Goal: Transaction & Acquisition: Purchase product/service

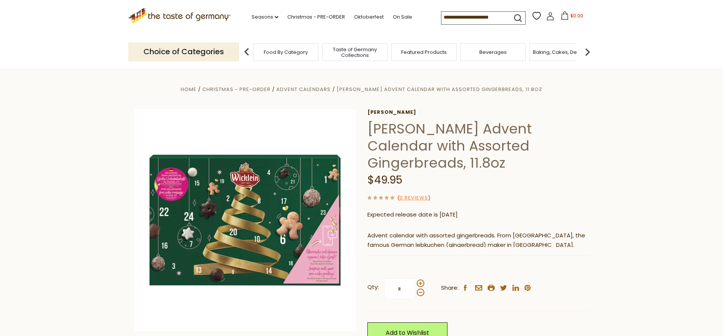
click at [140, 12] on icon ".st0{fill:#EDD300;} .st1{fill:#D33E21;}" at bounding box center [179, 16] width 103 height 16
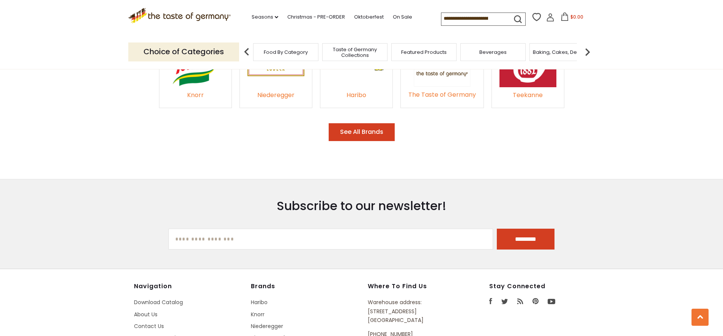
scroll to position [1364, 0]
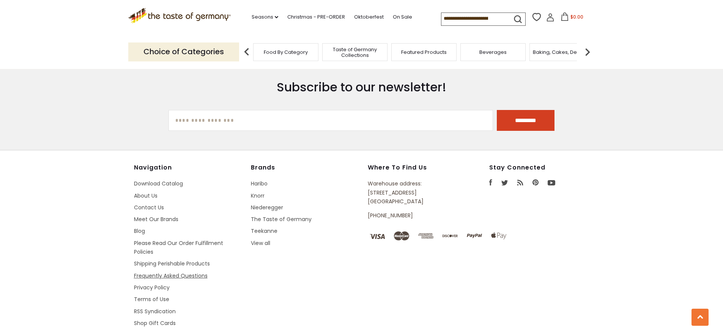
click at [148, 272] on link "Frequently Asked Questions" at bounding box center [171, 276] width 74 height 8
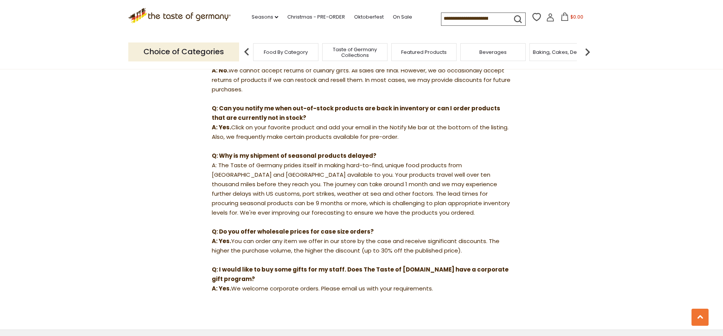
scroll to position [579, 0]
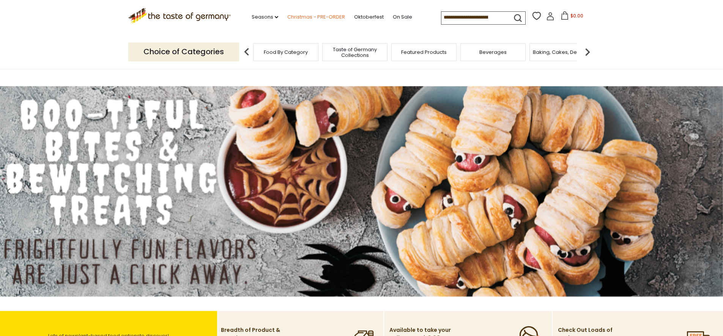
click at [301, 15] on link "Christmas - PRE-ORDER" at bounding box center [316, 17] width 58 height 8
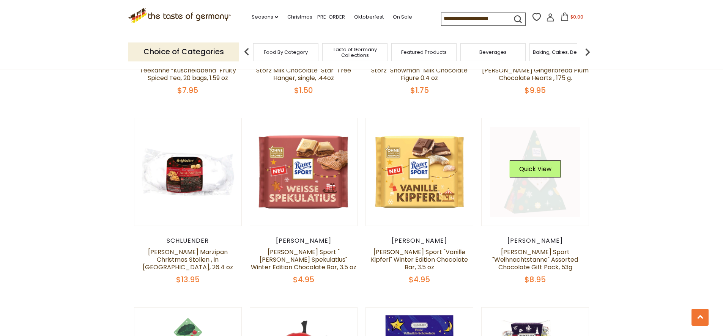
scroll to position [974, 0]
click at [539, 185] on link at bounding box center [535, 172] width 90 height 90
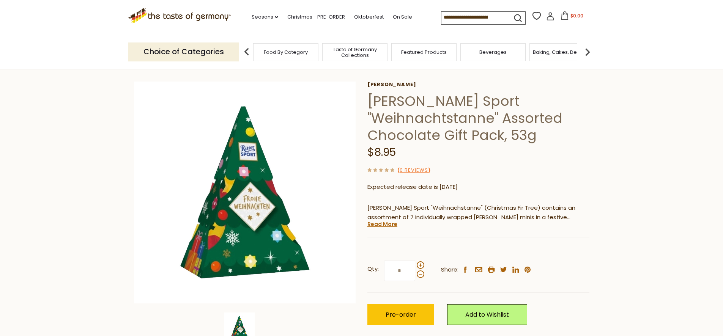
scroll to position [33, 0]
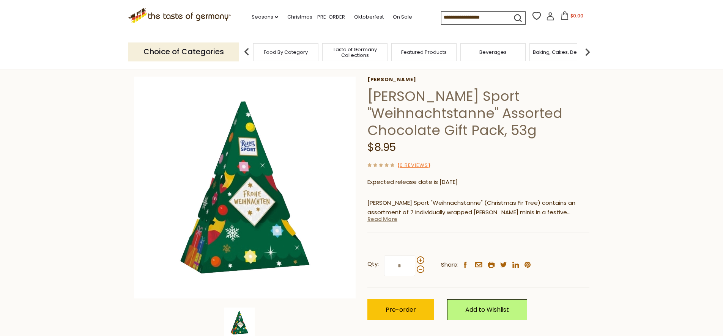
click at [394, 220] on link "Read More" at bounding box center [382, 220] width 30 height 8
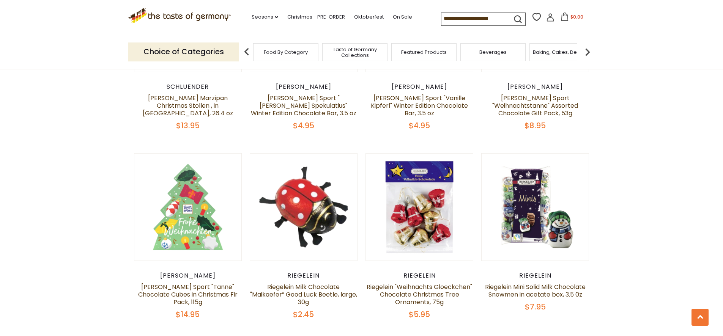
scroll to position [1128, 0]
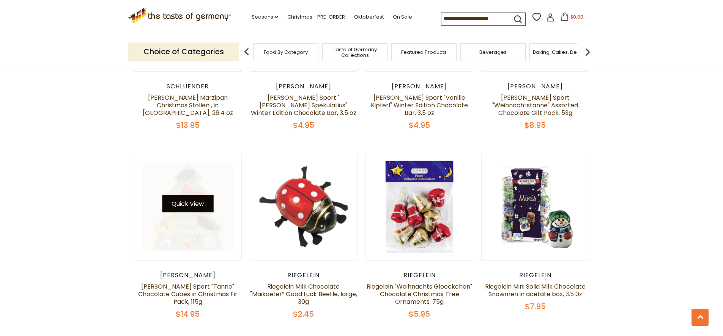
click at [176, 195] on button "Quick View" at bounding box center [187, 203] width 51 height 17
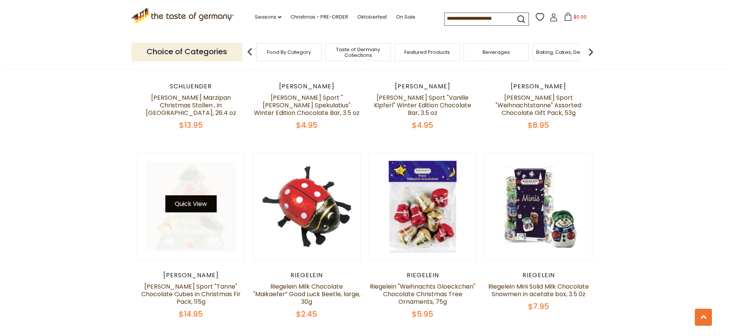
scroll to position [1129, 0]
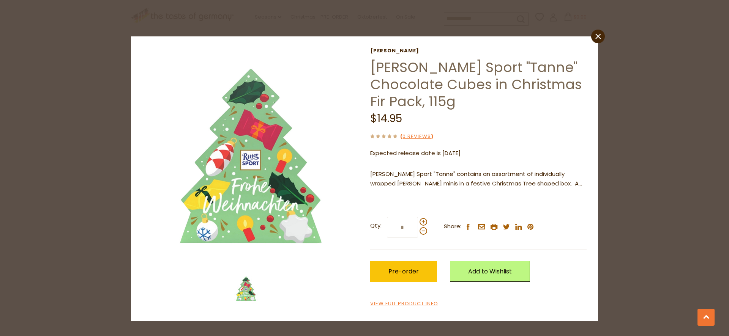
click at [515, 181] on p "Ritter Sport "Tanne" contains an assortment of individually wrapped Ritter mini…" at bounding box center [478, 179] width 216 height 19
click at [597, 35] on icon "close" at bounding box center [598, 37] width 6 height 6
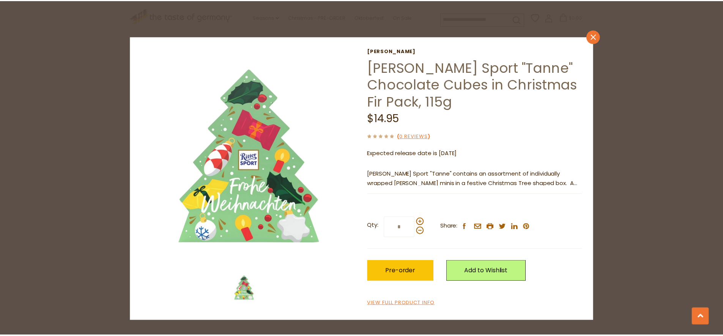
scroll to position [1128, 0]
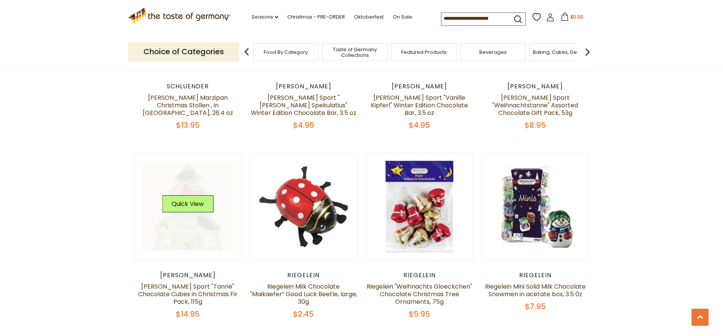
click at [183, 216] on link at bounding box center [188, 207] width 90 height 90
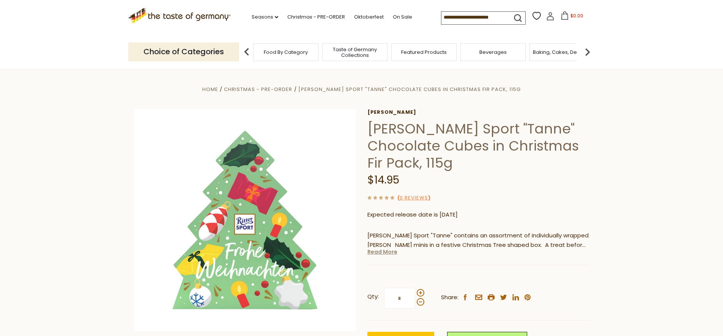
click at [394, 248] on link "Read More" at bounding box center [382, 252] width 30 height 8
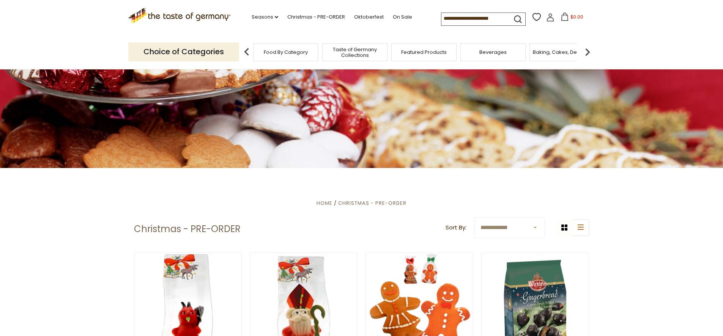
scroll to position [147, 0]
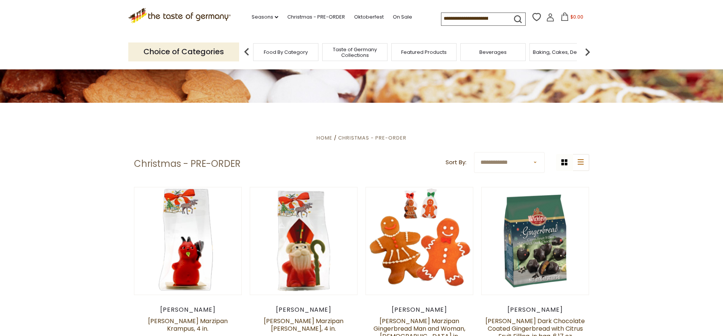
click at [536, 164] on select "**********" at bounding box center [509, 162] width 71 height 21
select select "*********"
click at [474, 152] on select "**********" at bounding box center [509, 162] width 71 height 21
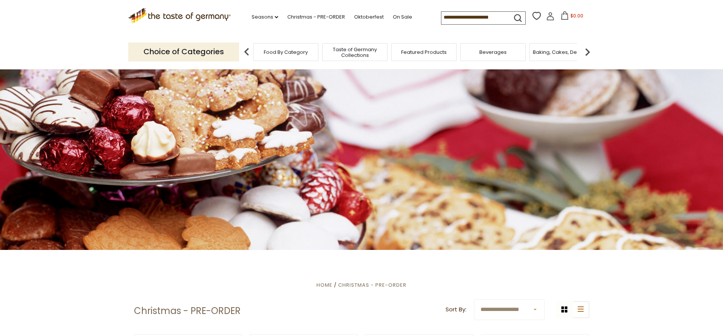
click at [462, 17] on input at bounding box center [473, 17] width 64 height 11
click at [375, 14] on link "Oktoberfest" at bounding box center [369, 17] width 30 height 8
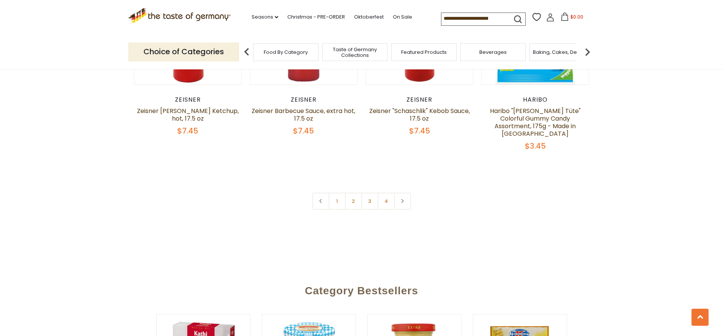
scroll to position [1884, 0]
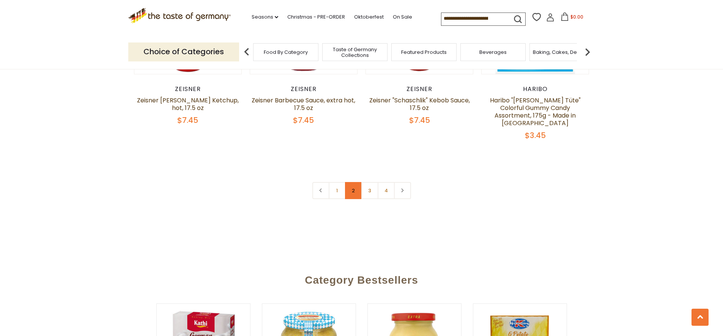
click at [350, 182] on link "2" at bounding box center [353, 190] width 17 height 17
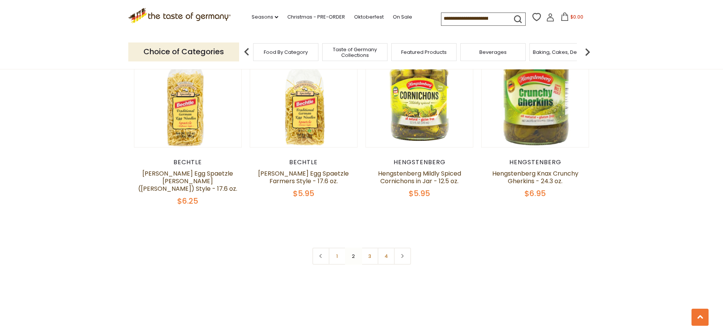
scroll to position [1816, 0]
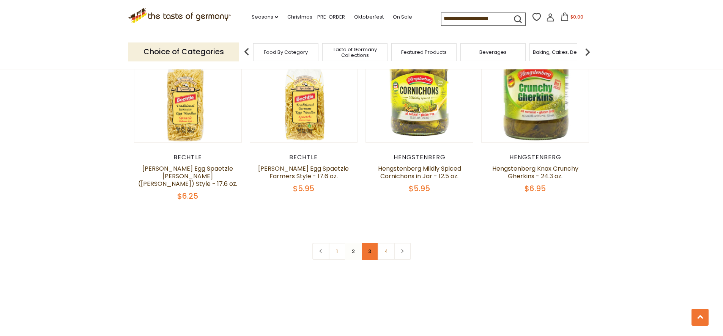
click at [368, 243] on link "3" at bounding box center [369, 251] width 17 height 17
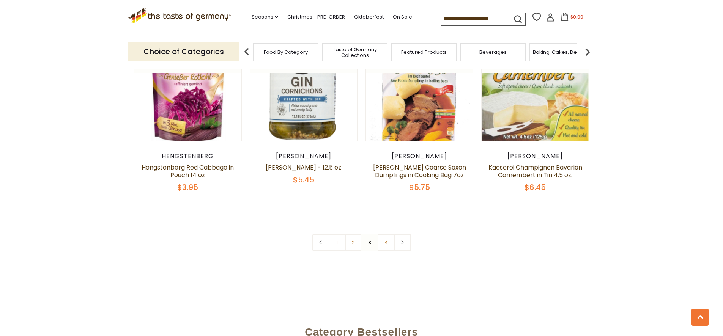
scroll to position [1806, 0]
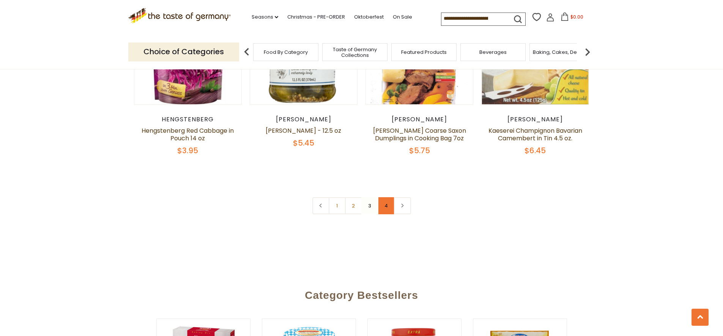
click at [386, 207] on link "4" at bounding box center [386, 205] width 17 height 17
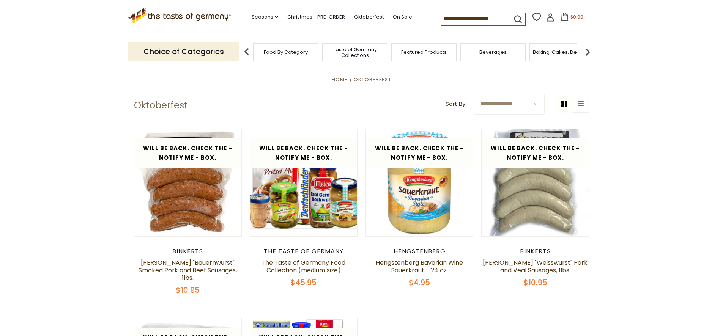
scroll to position [169, 0]
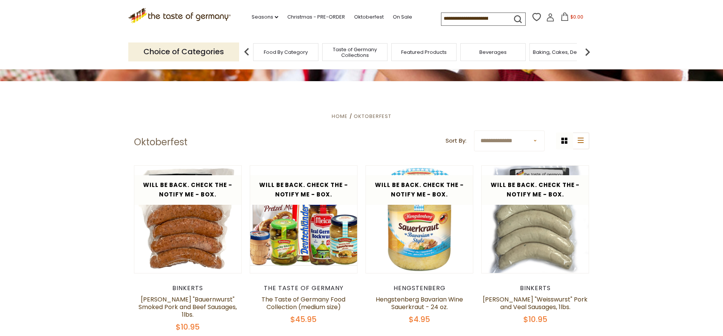
click at [449, 16] on input at bounding box center [473, 18] width 64 height 11
type input "******"
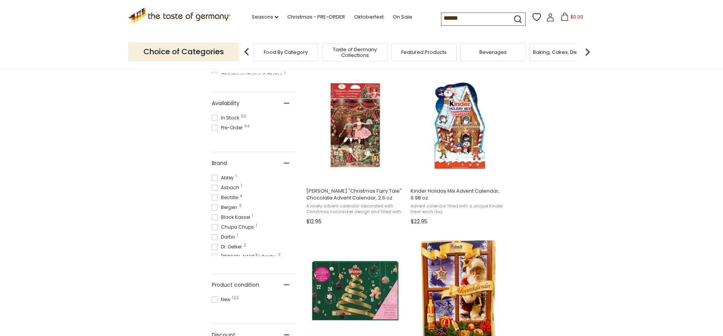
scroll to position [308, 0]
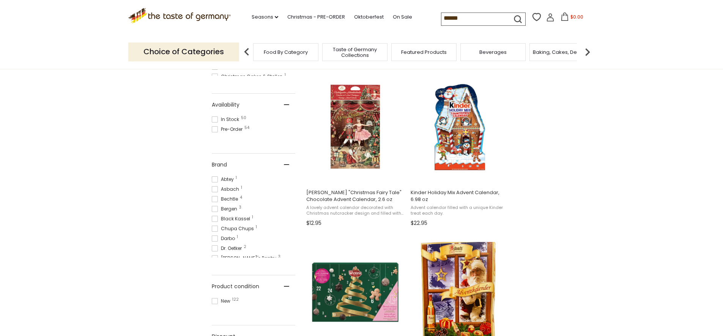
click at [460, 16] on input "******" at bounding box center [473, 18] width 64 height 11
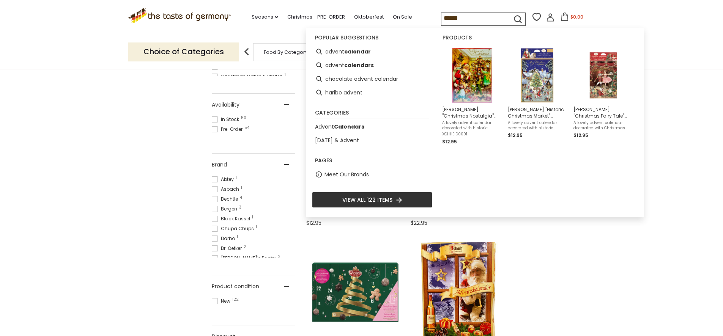
click at [460, 16] on input "******" at bounding box center [473, 18] width 64 height 11
type input "********"
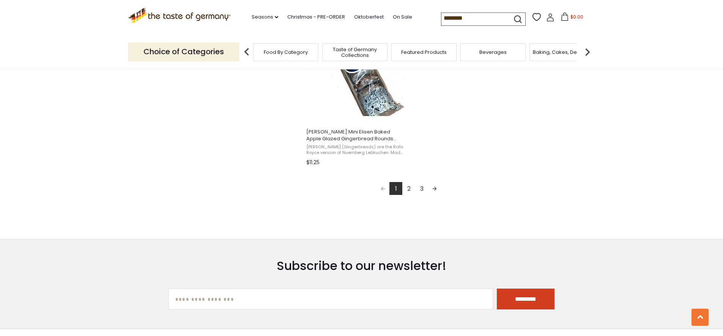
scroll to position [1362, 0]
click at [410, 191] on link "2" at bounding box center [408, 189] width 13 height 13
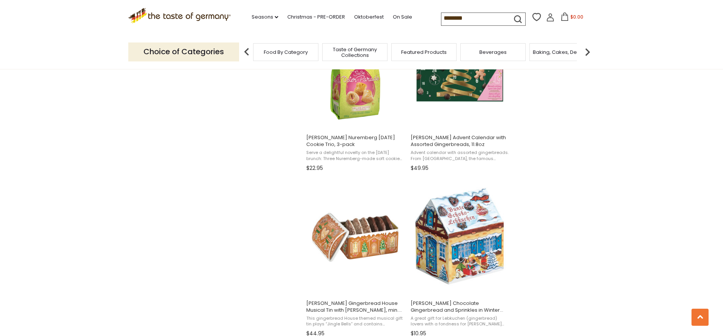
scroll to position [1006, 0]
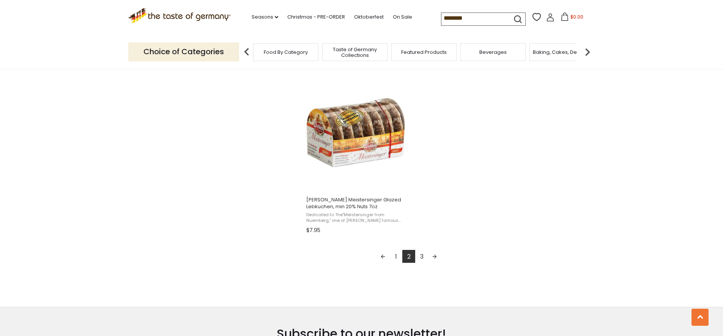
click at [420, 256] on link "3" at bounding box center [421, 256] width 13 height 13
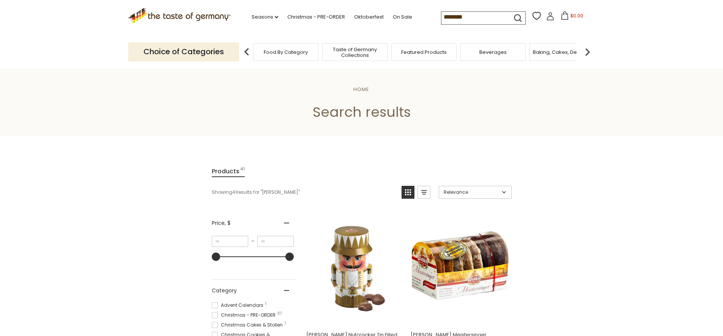
click at [461, 20] on input "********" at bounding box center [473, 17] width 64 height 11
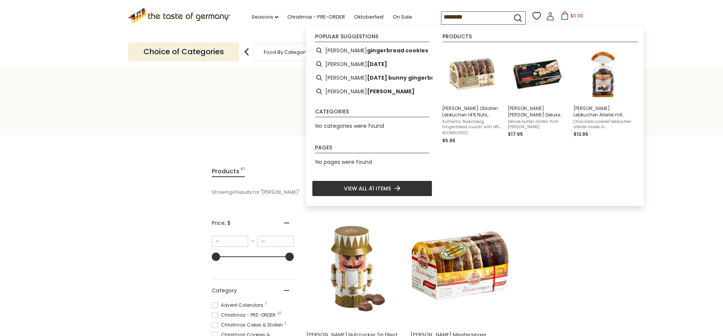
click at [461, 20] on input "********" at bounding box center [473, 17] width 64 height 11
type input "******"
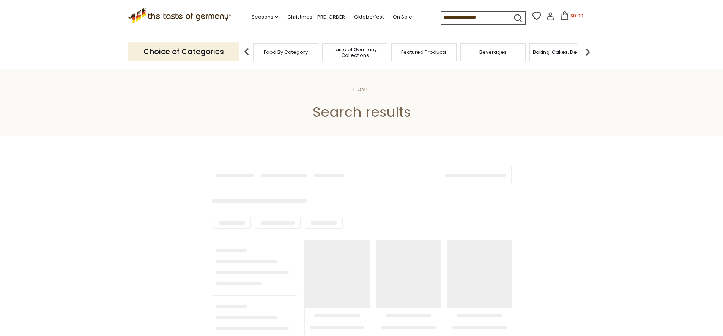
type input "******"
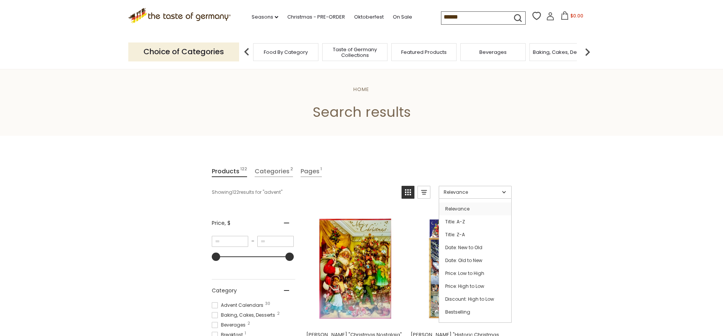
click at [453, 190] on span "Relevance" at bounding box center [472, 192] width 56 height 7
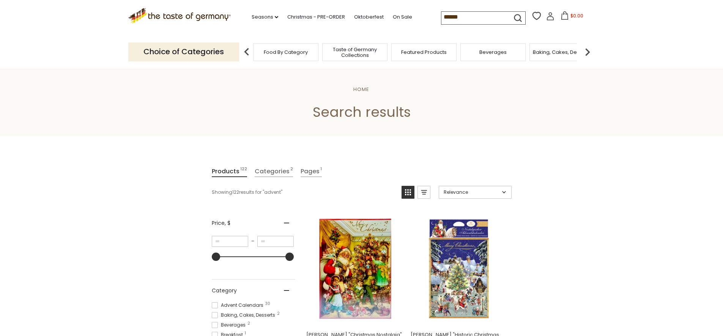
click at [496, 191] on span "Relevance" at bounding box center [472, 192] width 56 height 7
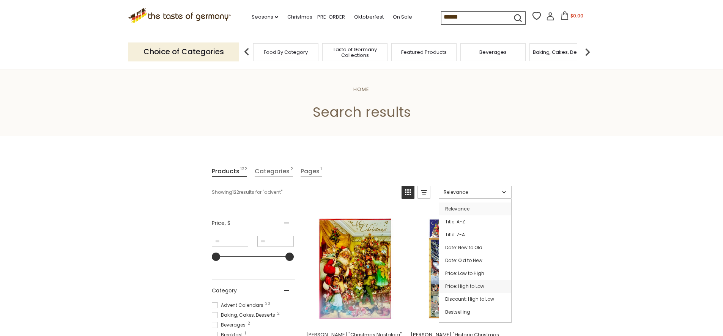
click at [470, 288] on link "Price: High to Low" at bounding box center [475, 286] width 72 height 13
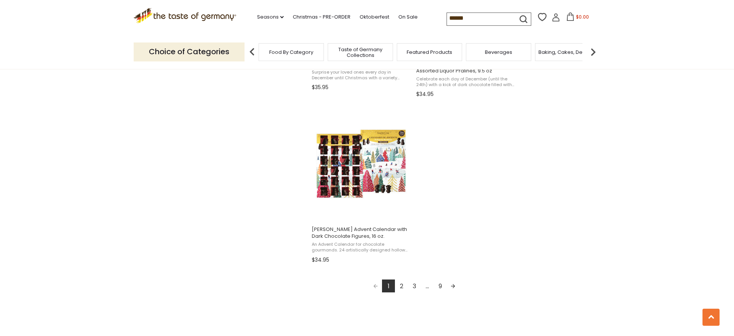
scroll to position [1265, 0]
click at [400, 286] on link "2" at bounding box center [401, 285] width 13 height 13
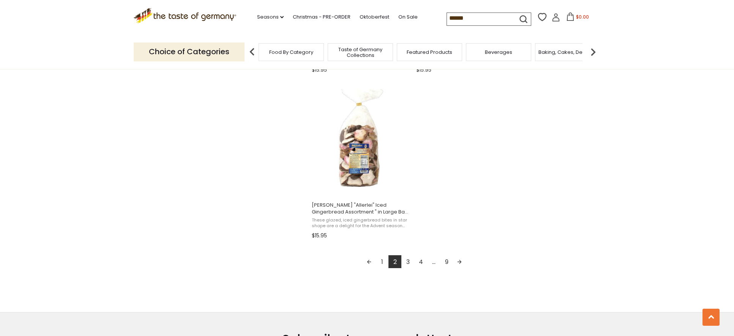
scroll to position [1293, 0]
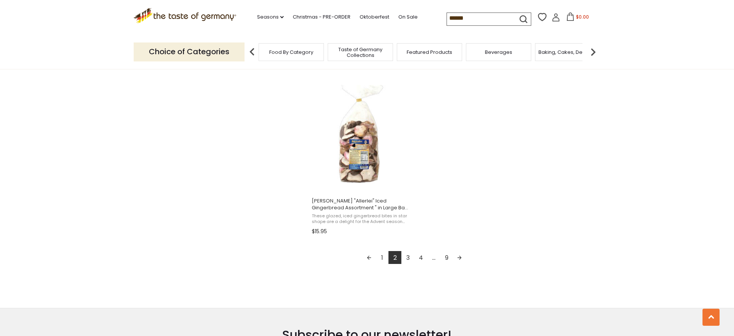
click at [409, 258] on link "3" at bounding box center [407, 257] width 13 height 13
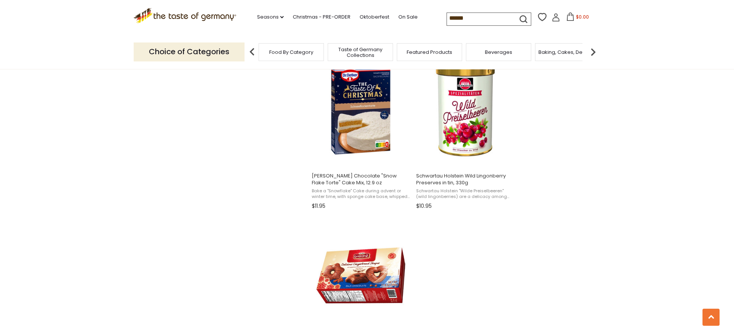
scroll to position [1387, 0]
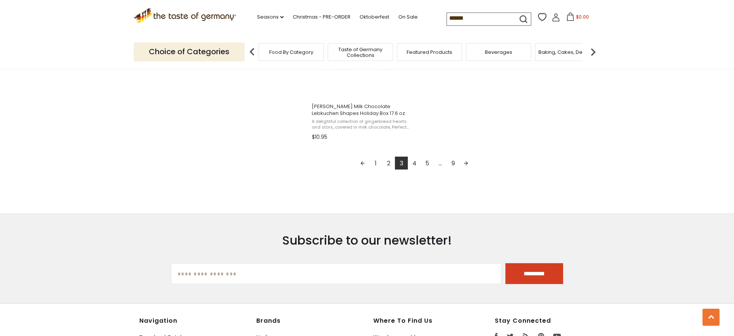
click at [415, 163] on link "4" at bounding box center [414, 163] width 13 height 13
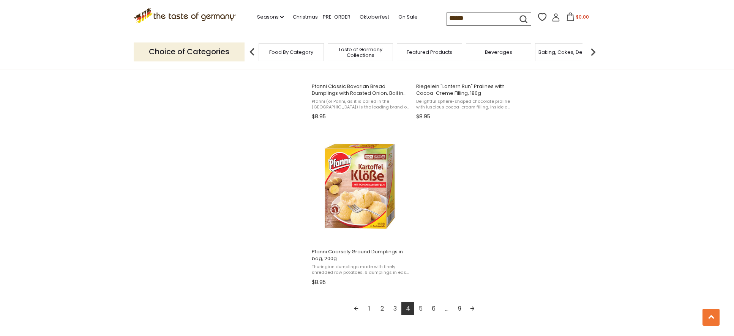
scroll to position [1244, 0]
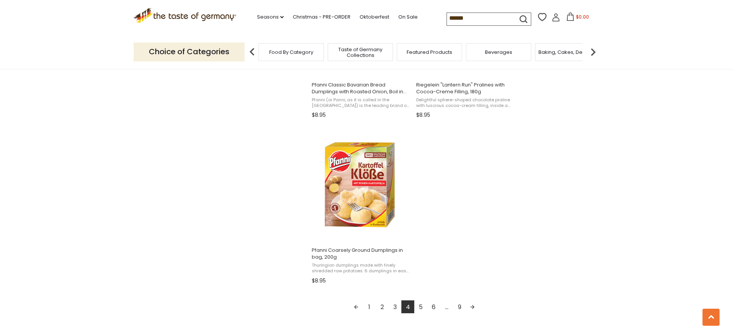
click at [422, 305] on link "5" at bounding box center [420, 307] width 13 height 13
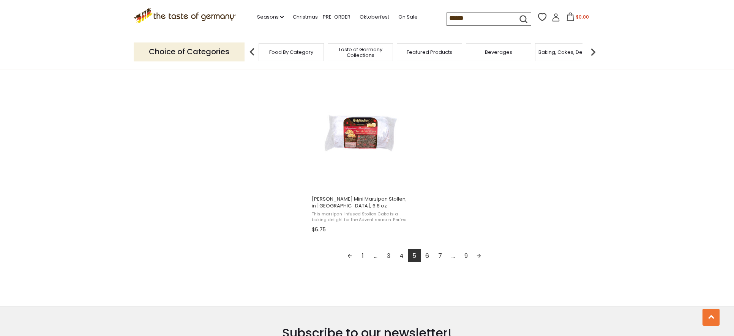
scroll to position [1359, 0]
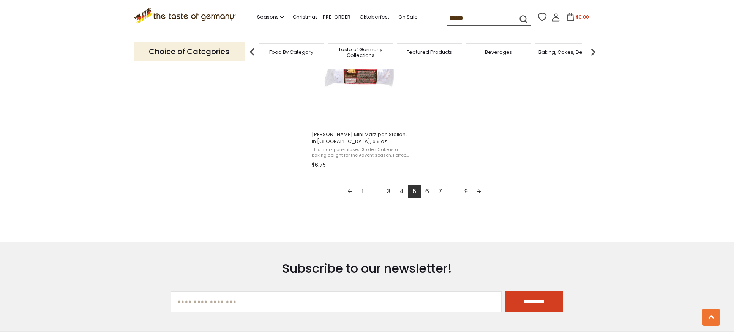
click at [427, 191] on link "6" at bounding box center [426, 191] width 13 height 13
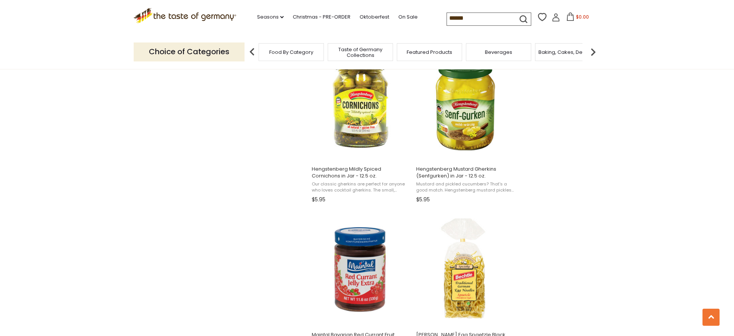
scroll to position [990, 0]
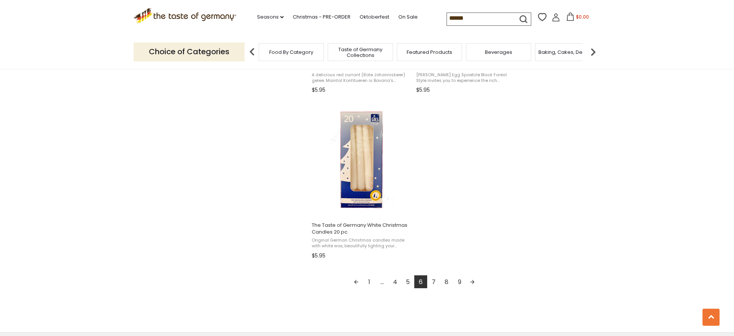
click at [433, 282] on link "7" at bounding box center [433, 282] width 13 height 13
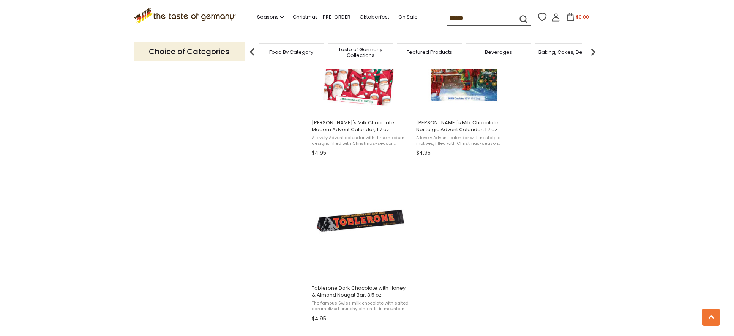
scroll to position [1282, 0]
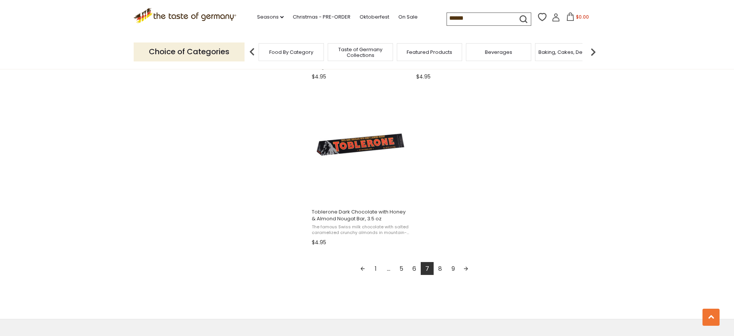
click at [443, 262] on link "8" at bounding box center [439, 268] width 13 height 13
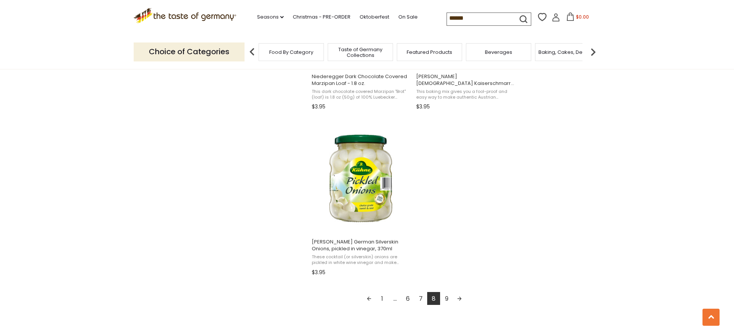
scroll to position [1313, 0]
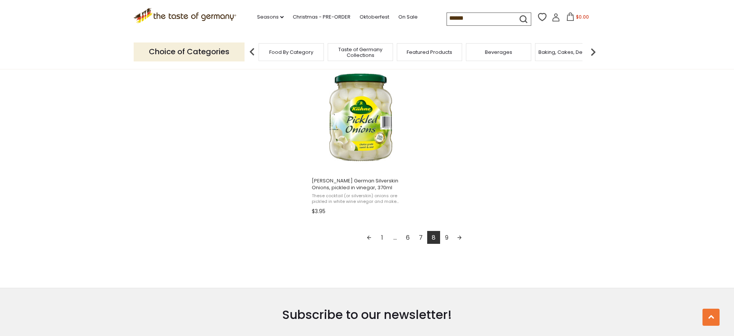
click at [444, 236] on link "9" at bounding box center [446, 237] width 13 height 13
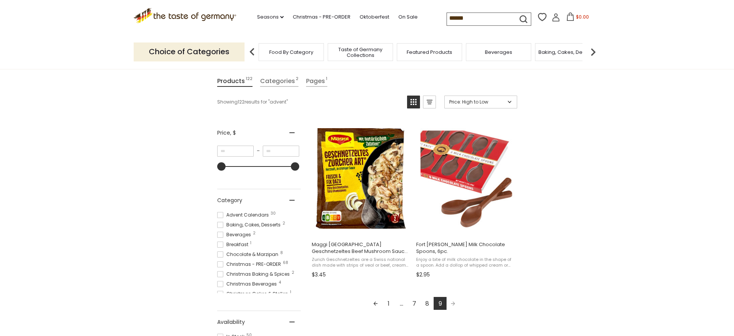
scroll to position [91, 0]
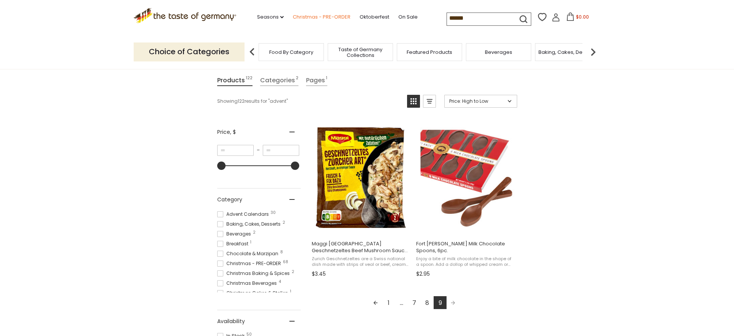
click at [312, 18] on link "Christmas - PRE-ORDER" at bounding box center [322, 17] width 58 height 8
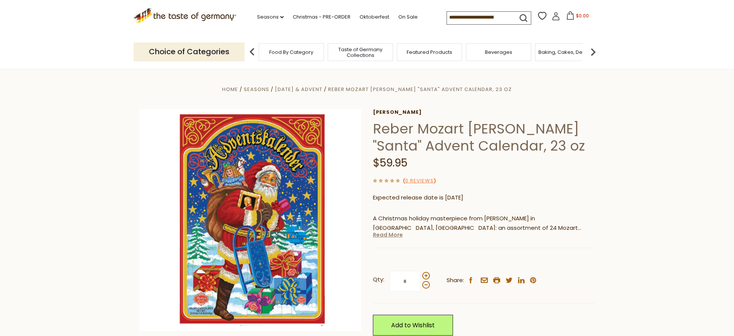
click at [395, 238] on link "Read More" at bounding box center [388, 235] width 30 height 8
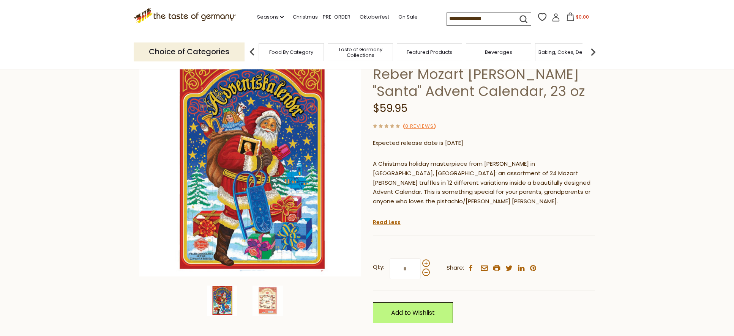
scroll to position [71, 0]
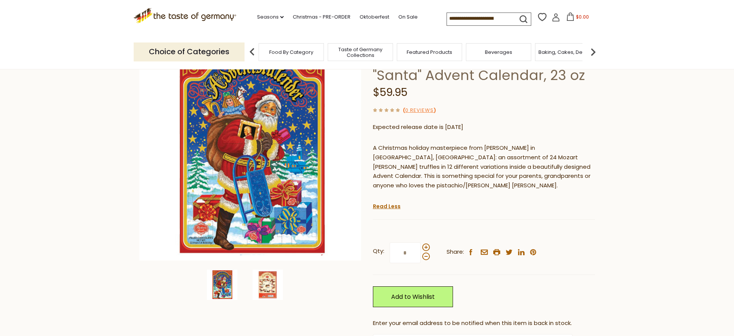
click at [266, 286] on img at bounding box center [267, 285] width 30 height 30
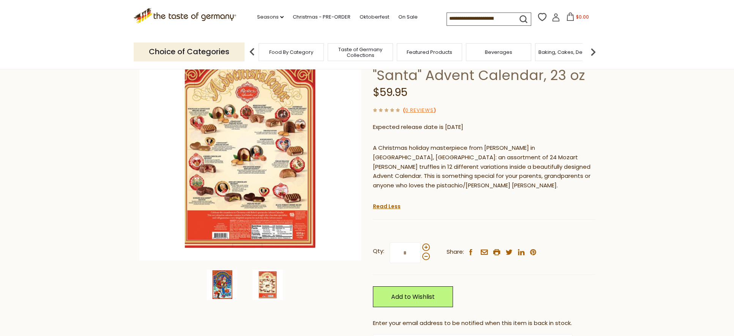
click at [219, 279] on img at bounding box center [222, 285] width 30 height 30
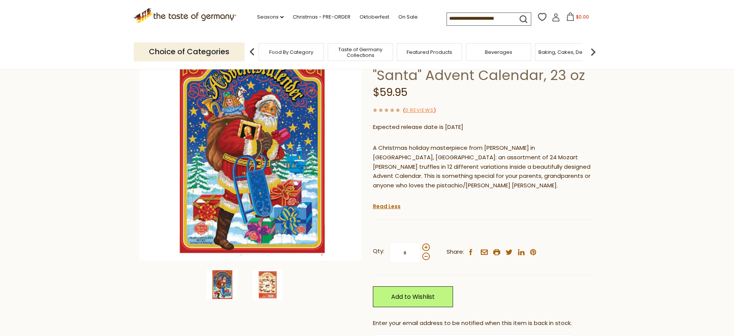
click at [265, 287] on img at bounding box center [267, 285] width 30 height 30
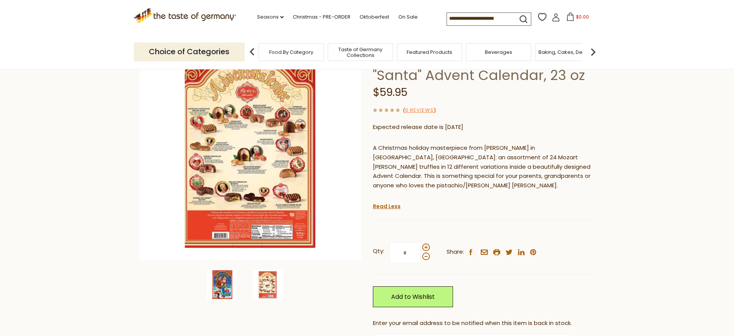
click at [228, 291] on img at bounding box center [222, 285] width 30 height 30
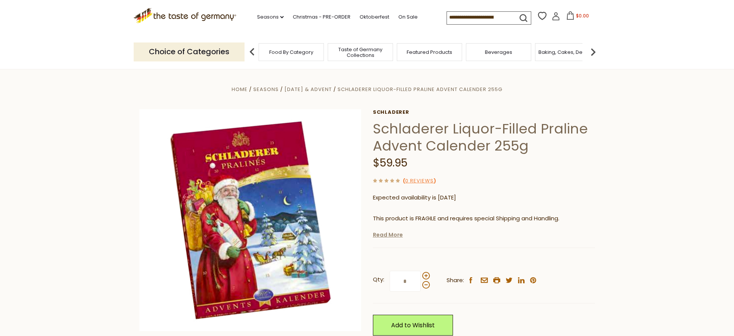
click at [380, 233] on link "Read More" at bounding box center [388, 235] width 30 height 8
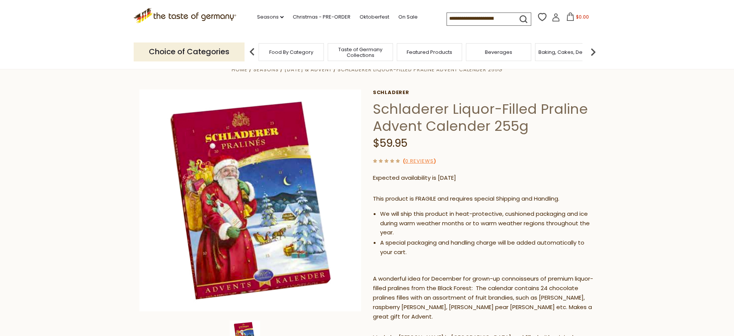
scroll to position [8, 0]
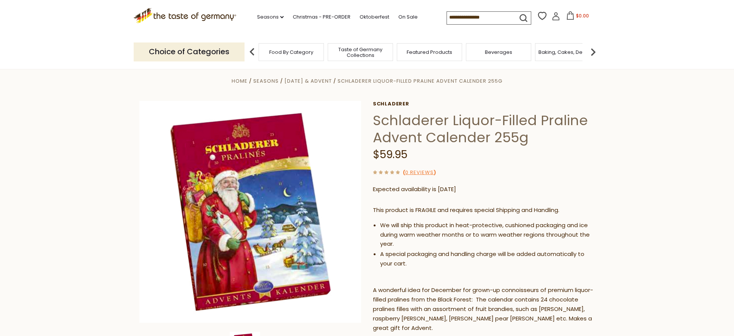
click at [686, 227] on section "Home Seasons Thanksgiving & Advent Schladerer Liquor-Filled Praline Advent Cale…" at bounding box center [367, 326] width 734 height 530
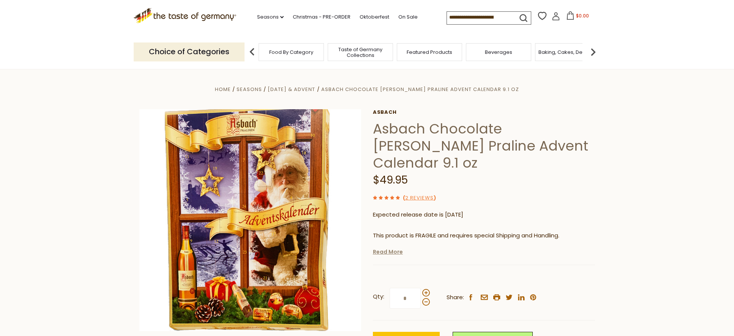
click at [386, 248] on link "Read More" at bounding box center [388, 252] width 30 height 8
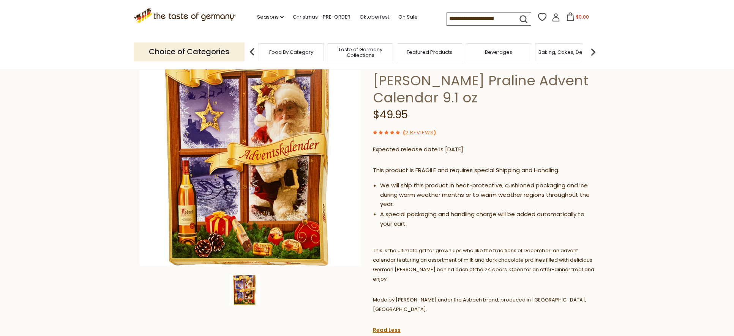
scroll to position [64, 0]
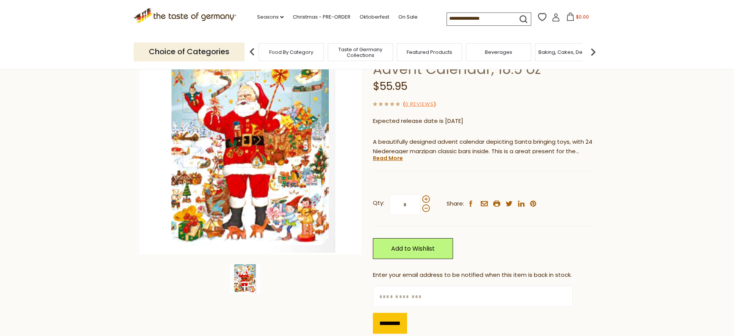
scroll to position [78, 0]
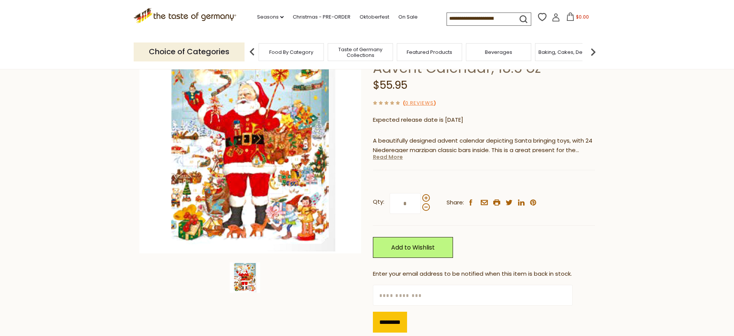
click at [383, 157] on link "Read More" at bounding box center [388, 157] width 30 height 8
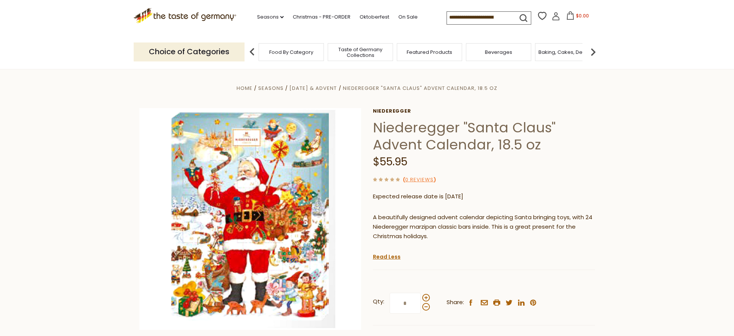
scroll to position [2, 0]
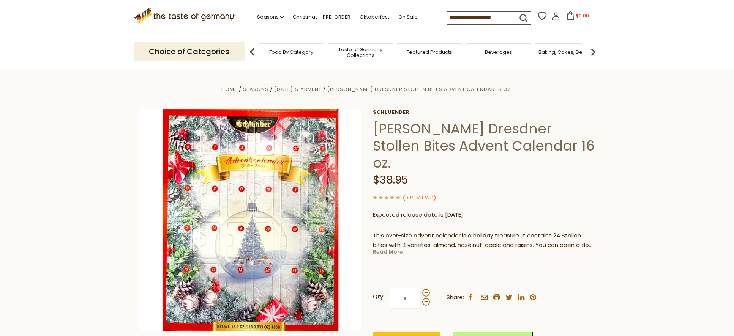
click at [389, 248] on link "Read More" at bounding box center [388, 252] width 30 height 8
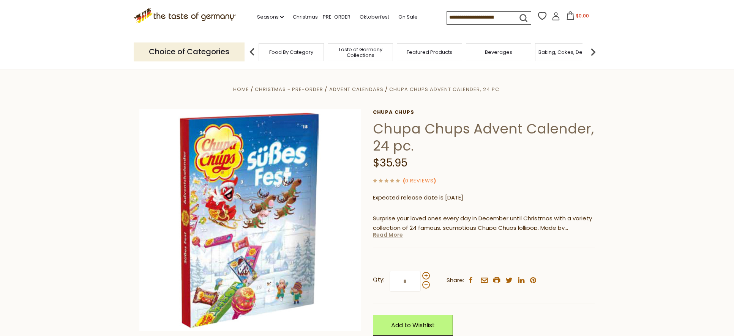
click at [387, 236] on link "Read More" at bounding box center [388, 235] width 30 height 8
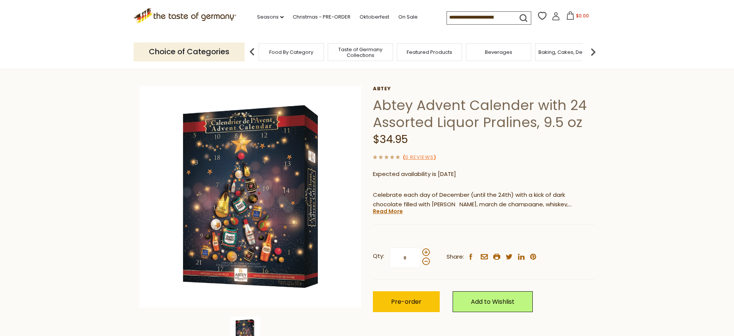
scroll to position [44, 0]
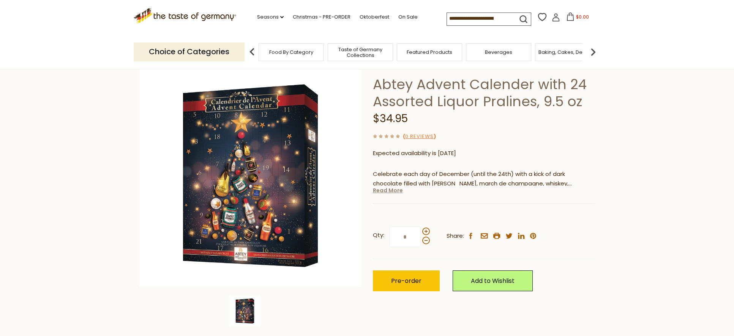
click at [392, 193] on link "Read More" at bounding box center [388, 191] width 30 height 8
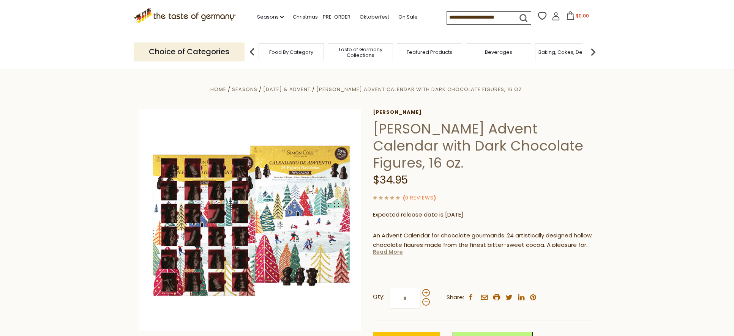
click at [388, 255] on link "Read More" at bounding box center [388, 252] width 30 height 8
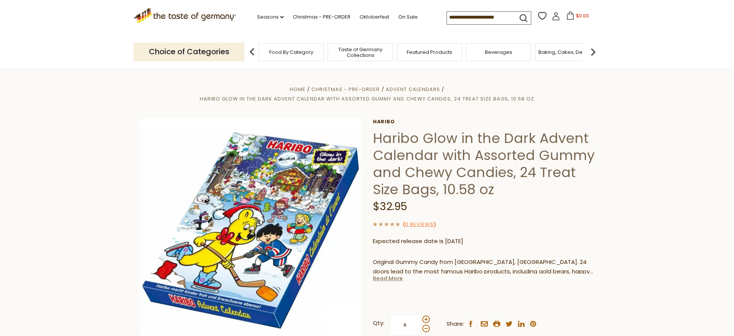
click at [382, 280] on link "Read More" at bounding box center [388, 279] width 30 height 8
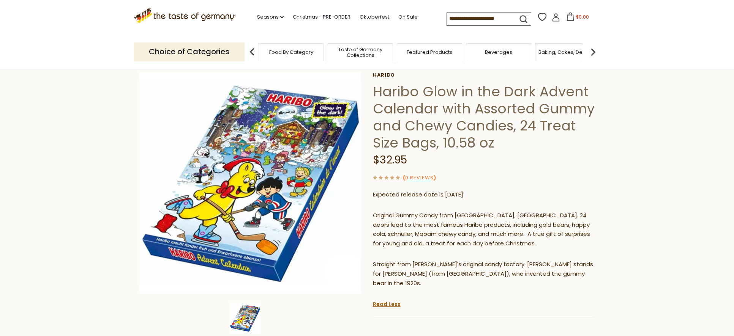
scroll to position [46, 0]
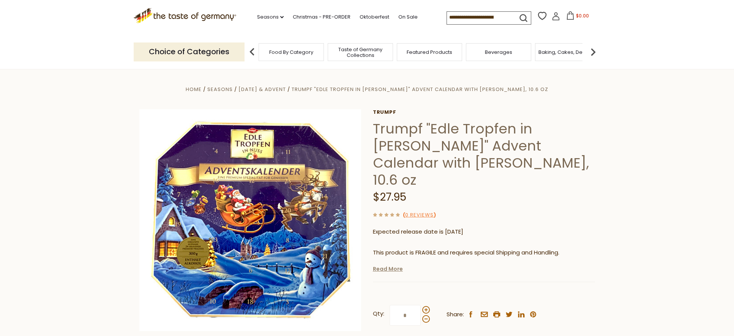
click at [390, 265] on link "Read More" at bounding box center [388, 269] width 30 height 8
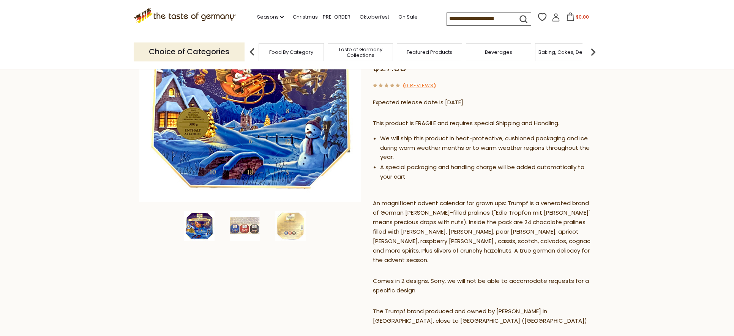
scroll to position [129, 0]
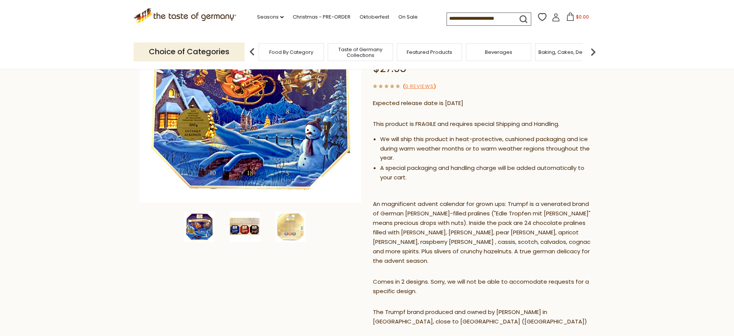
click at [255, 224] on img at bounding box center [245, 227] width 30 height 30
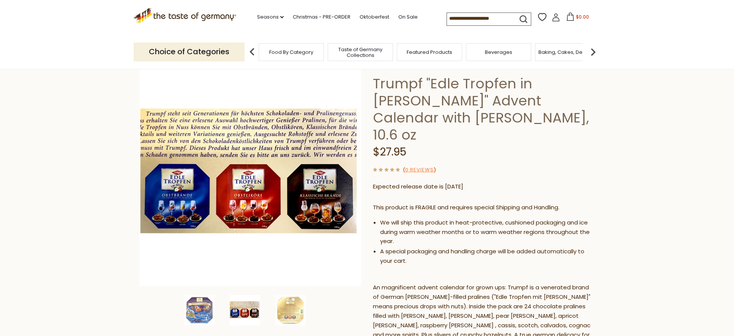
scroll to position [43, 0]
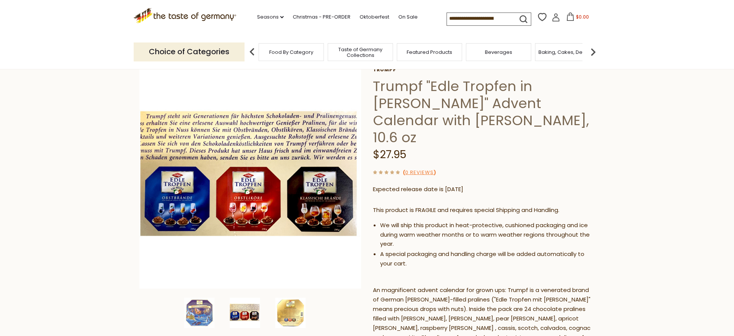
click at [289, 313] on img at bounding box center [290, 313] width 30 height 30
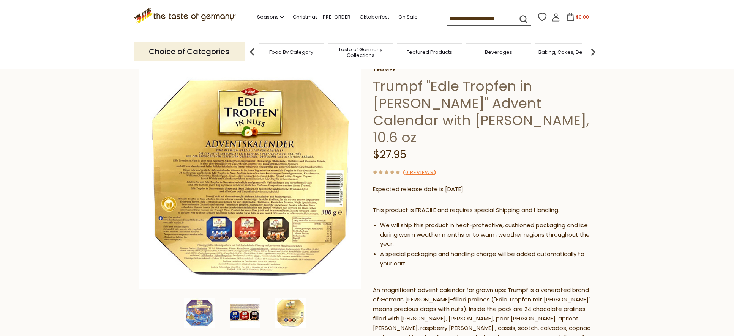
click at [250, 316] on img at bounding box center [245, 313] width 30 height 30
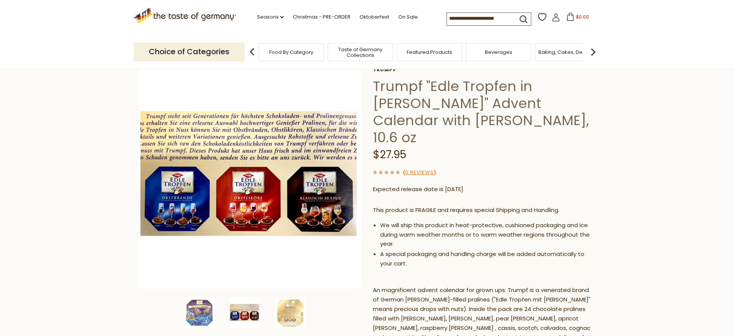
click at [622, 287] on section "Home Seasons Thanksgiving & Advent Trumpf "Edle Tropfen in Nuss" Advent Calenda…" at bounding box center [367, 323] width 734 height 592
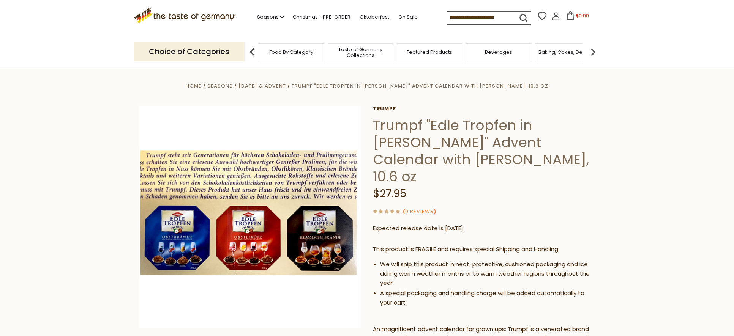
scroll to position [0, 0]
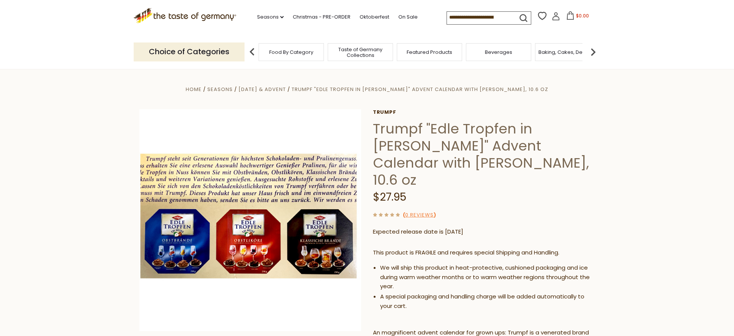
click at [577, 210] on div "( 0 Reviews )" at bounding box center [484, 214] width 222 height 9
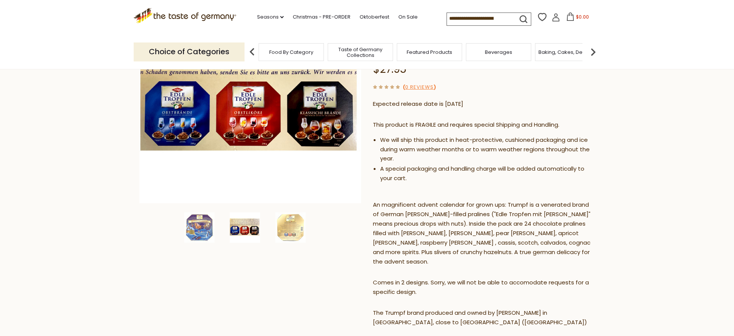
scroll to position [128, 0]
click at [195, 236] on img at bounding box center [199, 227] width 30 height 30
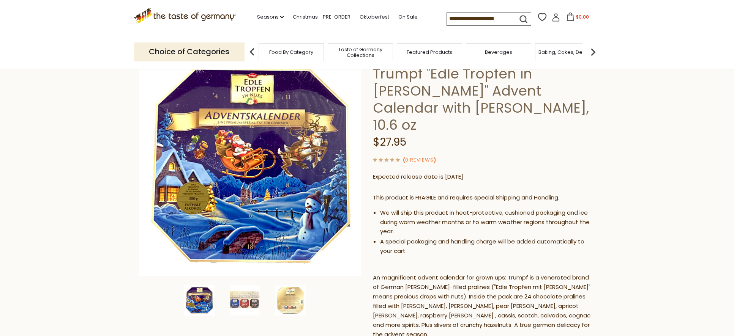
scroll to position [0, 0]
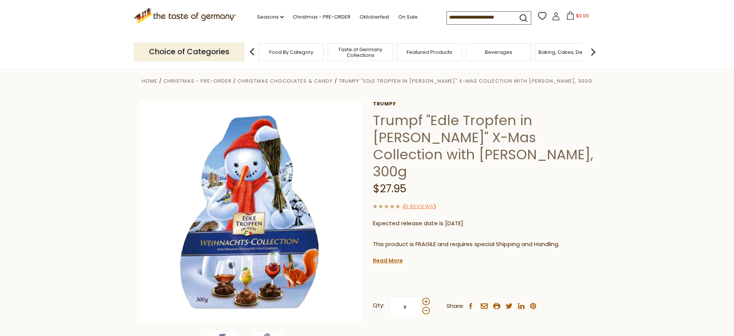
scroll to position [9, 0]
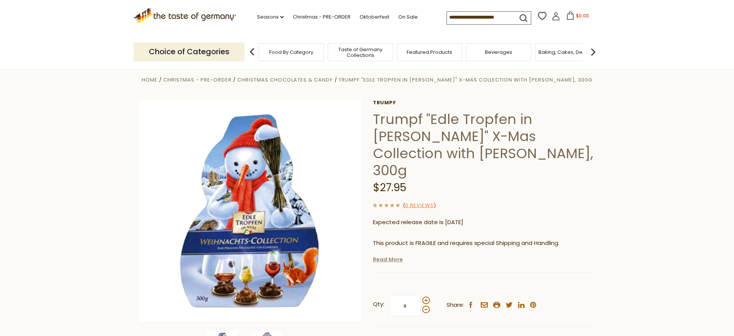
click at [386, 256] on link "Read More" at bounding box center [388, 260] width 30 height 8
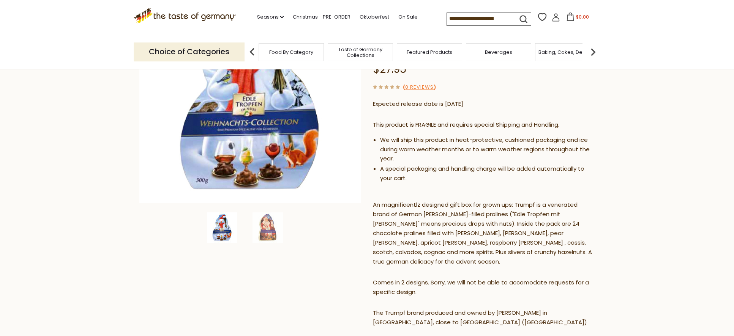
scroll to position [128, 0]
click at [266, 226] on img at bounding box center [267, 227] width 30 height 30
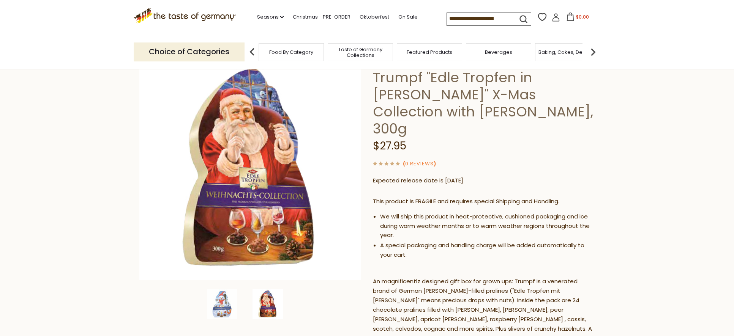
scroll to position [53, 0]
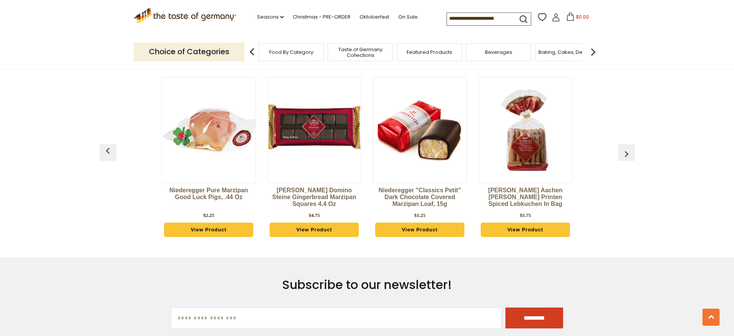
scroll to position [2091, 0]
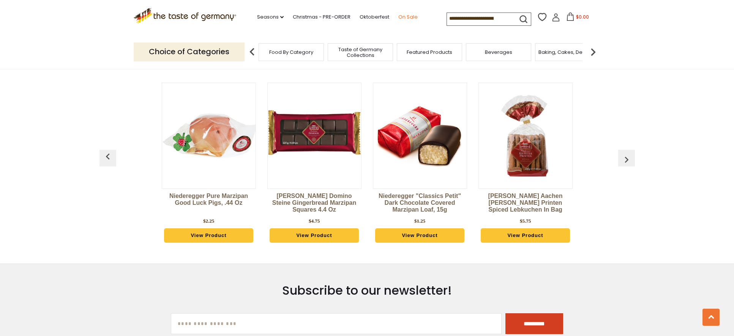
click at [406, 17] on link "On Sale" at bounding box center [407, 17] width 19 height 8
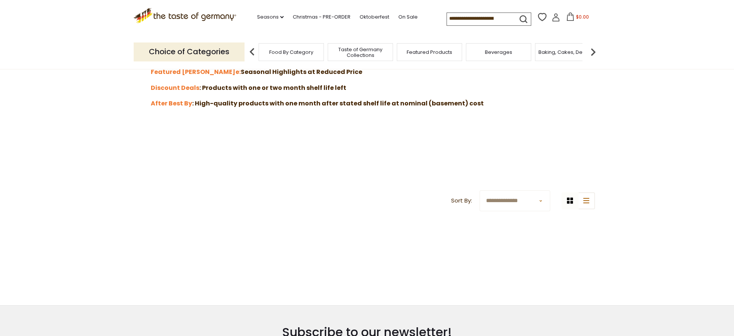
scroll to position [244, 0]
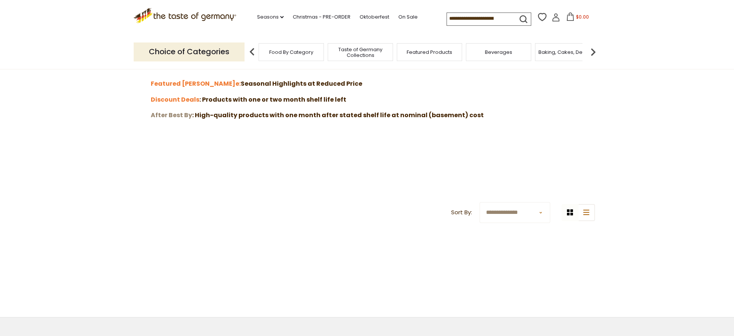
click at [178, 115] on strong "After Best By" at bounding box center [171, 115] width 41 height 9
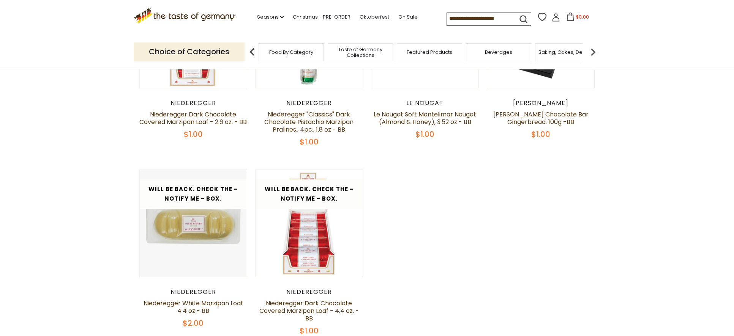
scroll to position [222, 0]
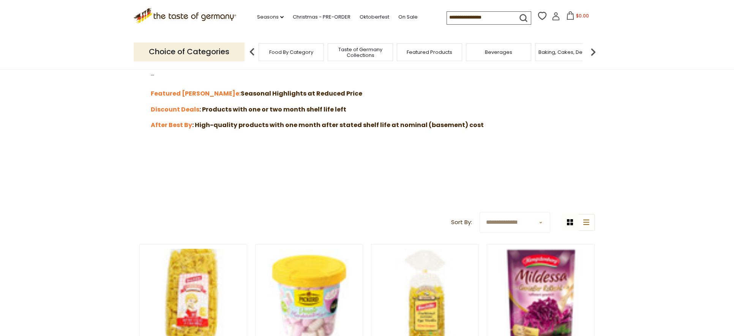
scroll to position [244, 0]
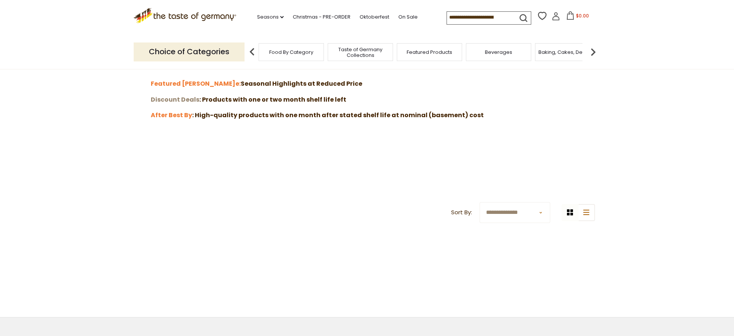
click at [180, 98] on strong "Discount Deals" at bounding box center [175, 99] width 49 height 9
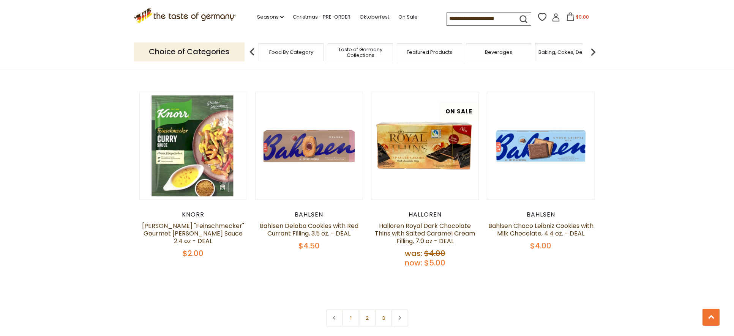
scroll to position [1627, 0]
